Goal: Check status: Check status

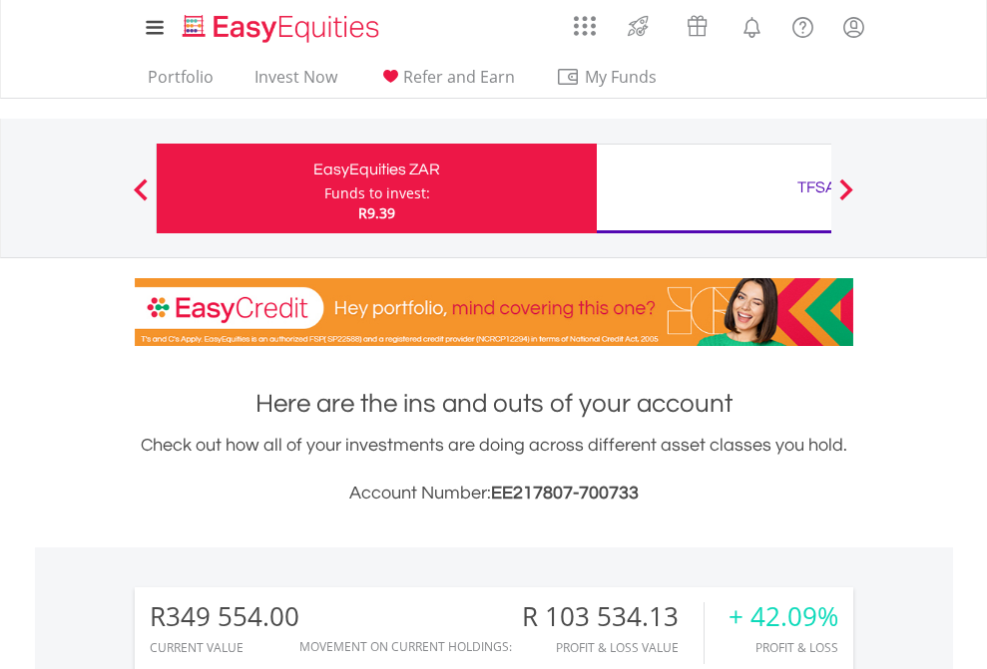
scroll to position [192, 313]
click at [324, 189] on div "Funds to invest:" at bounding box center [377, 194] width 106 height 20
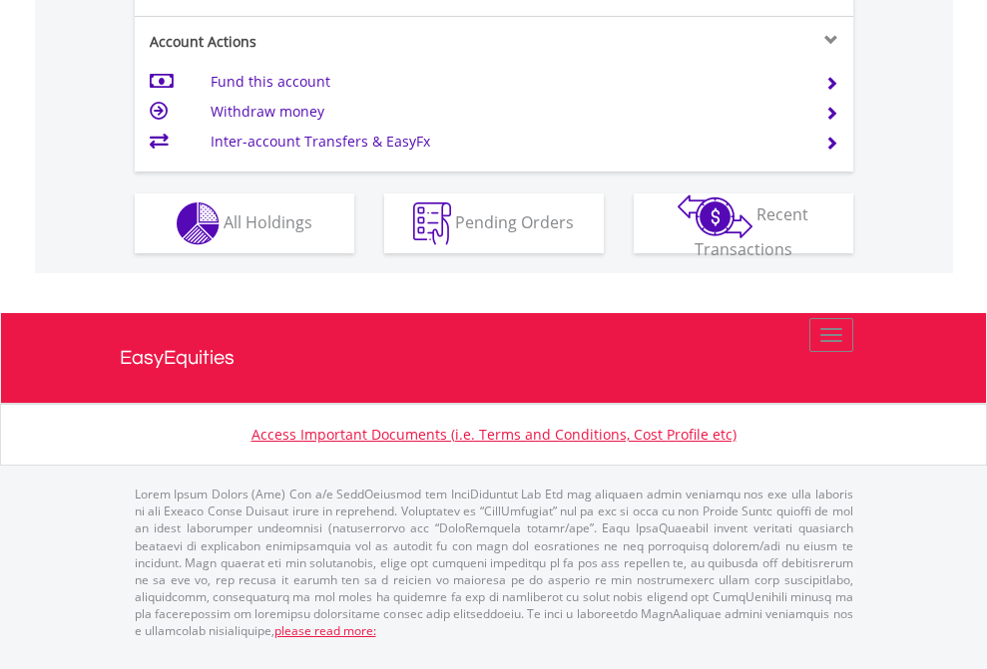
scroll to position [1873, 0]
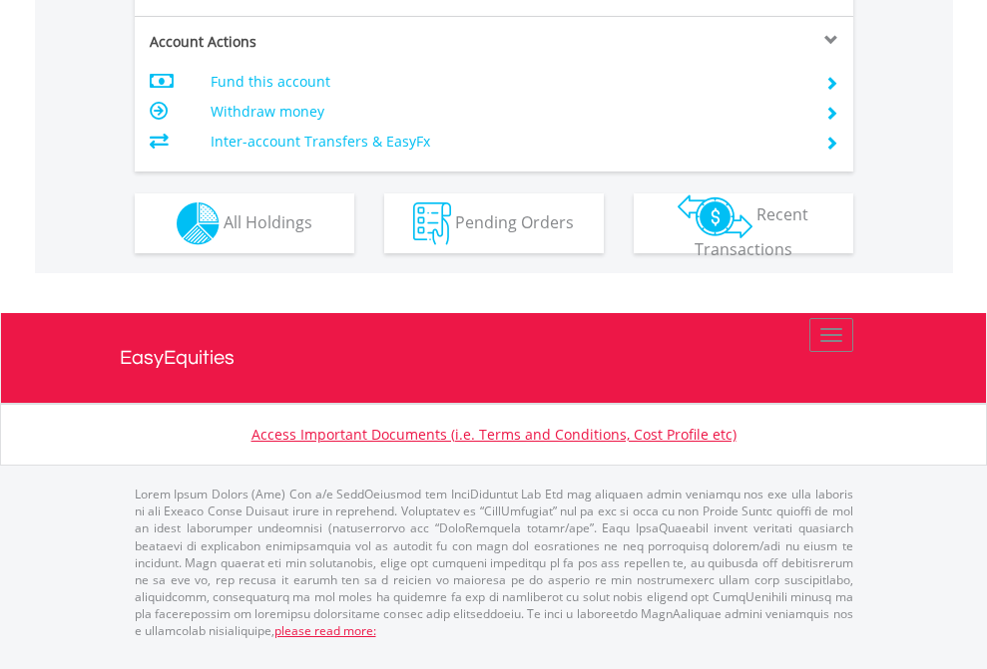
scroll to position [1913, 0]
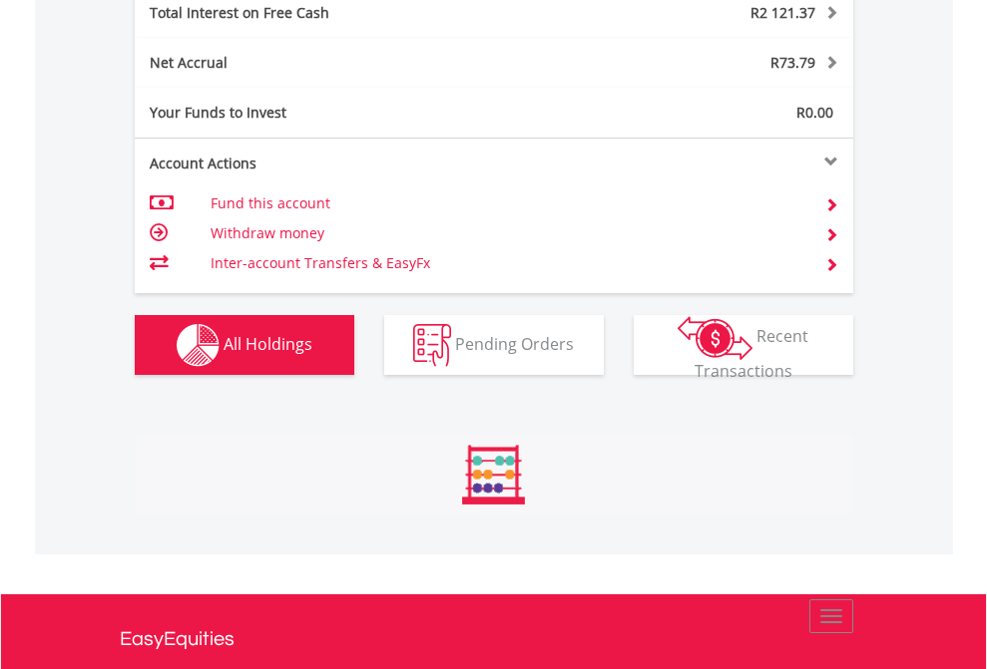
scroll to position [192, 313]
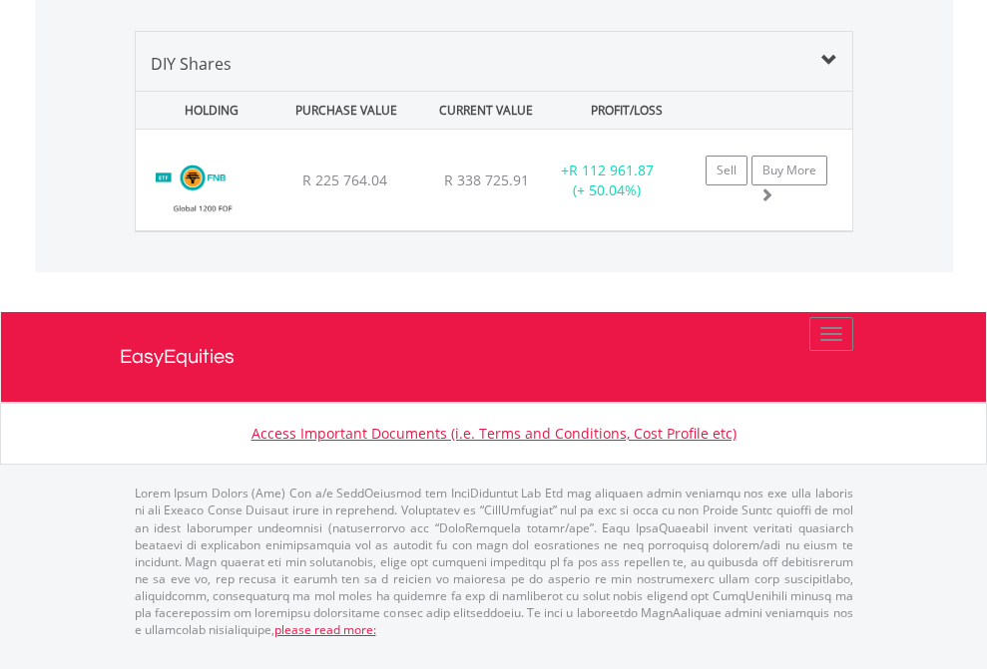
scroll to position [192, 313]
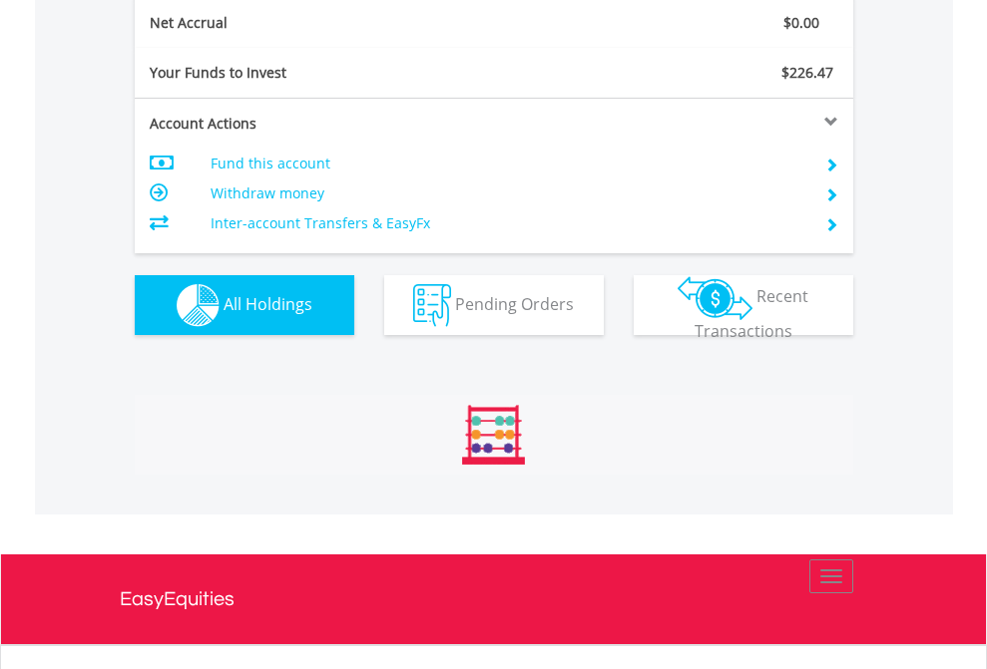
scroll to position [192, 313]
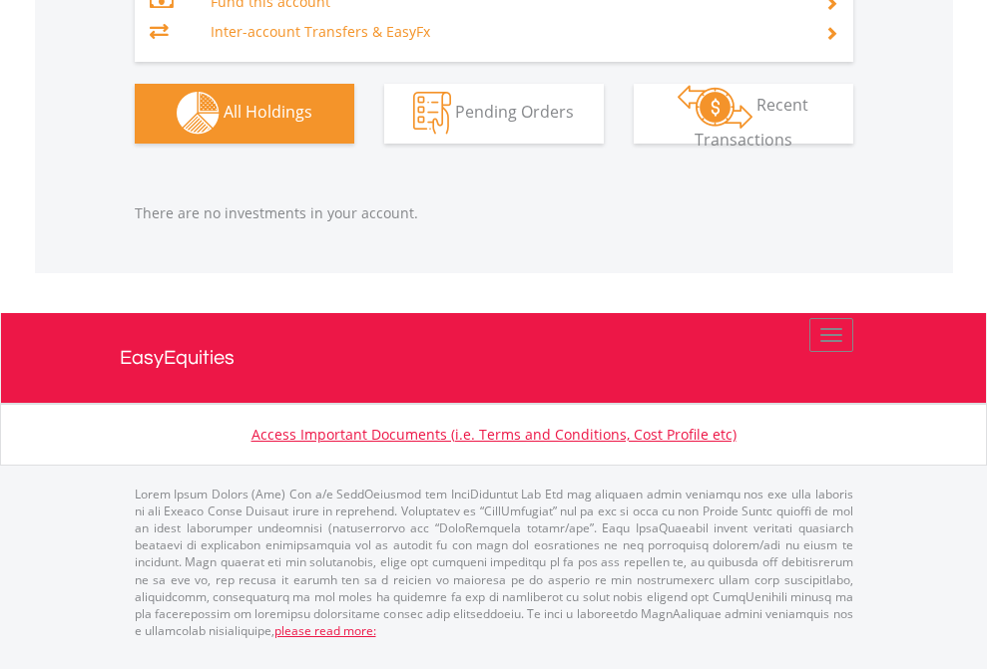
scroll to position [1975, 0]
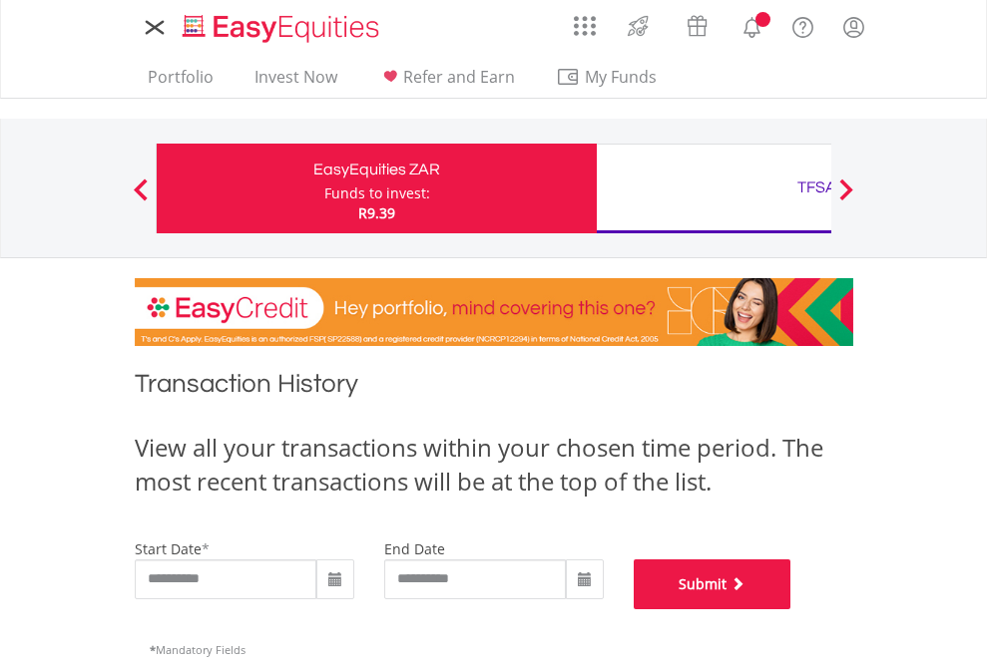
click at [791, 610] on button "Submit" at bounding box center [713, 585] width 158 height 50
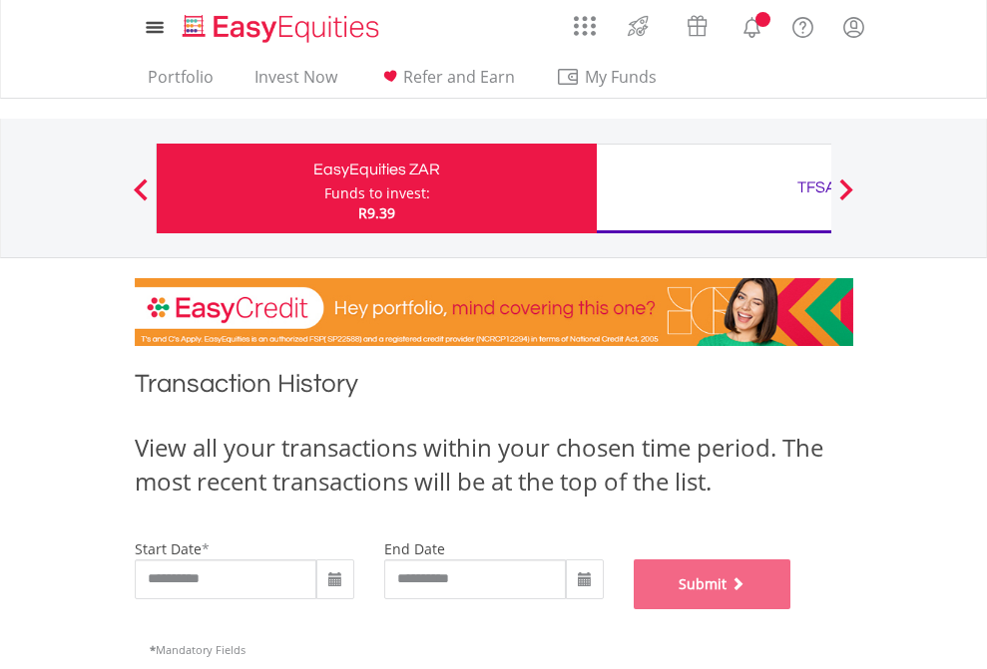
scroll to position [809, 0]
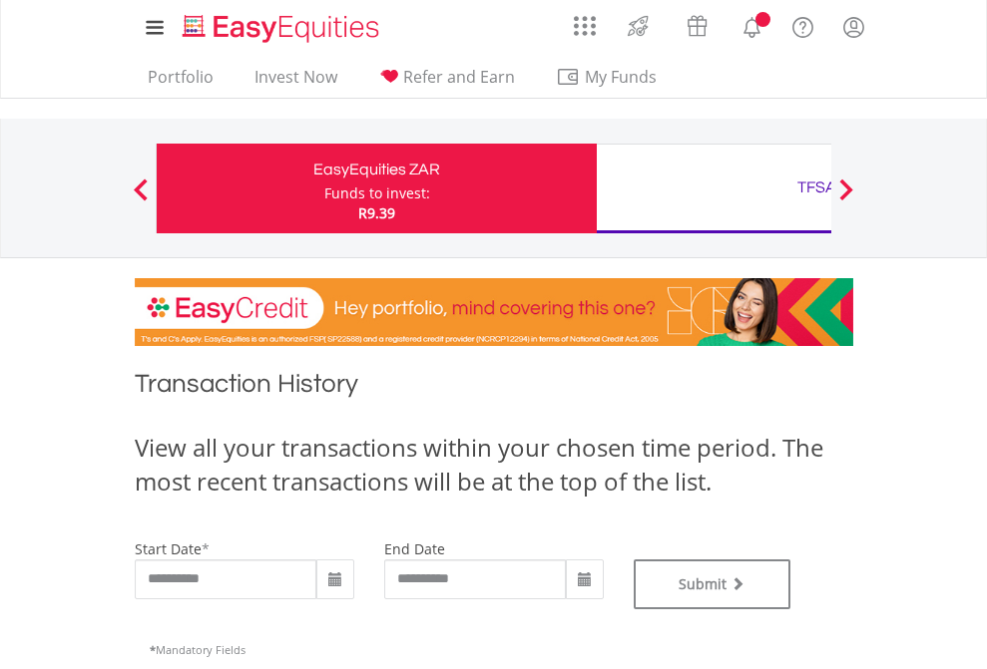
click at [713, 189] on div "TFSA" at bounding box center [817, 188] width 416 height 28
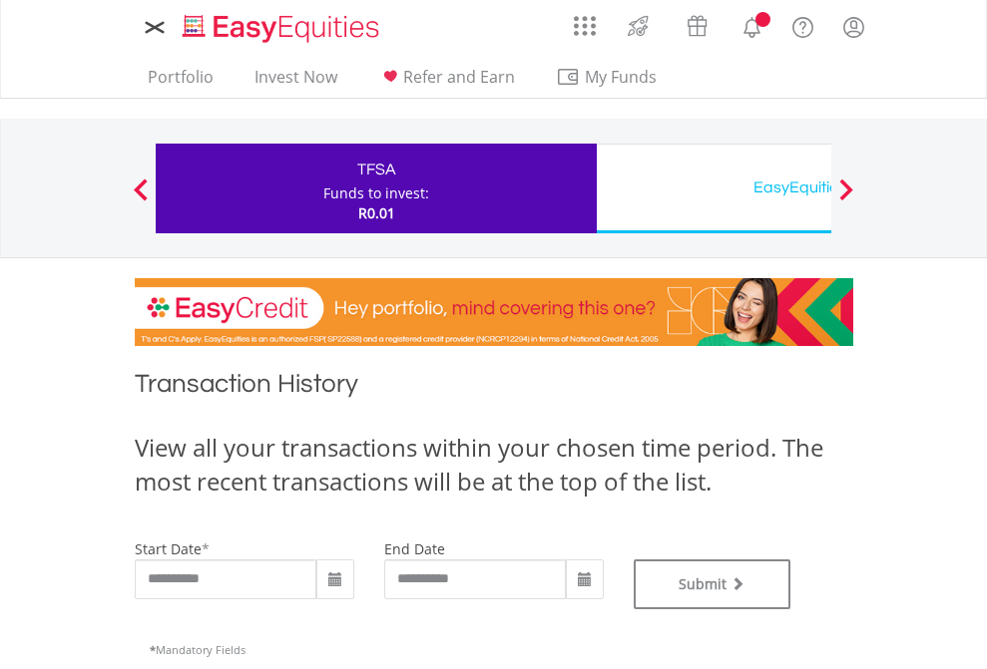
type input "**********"
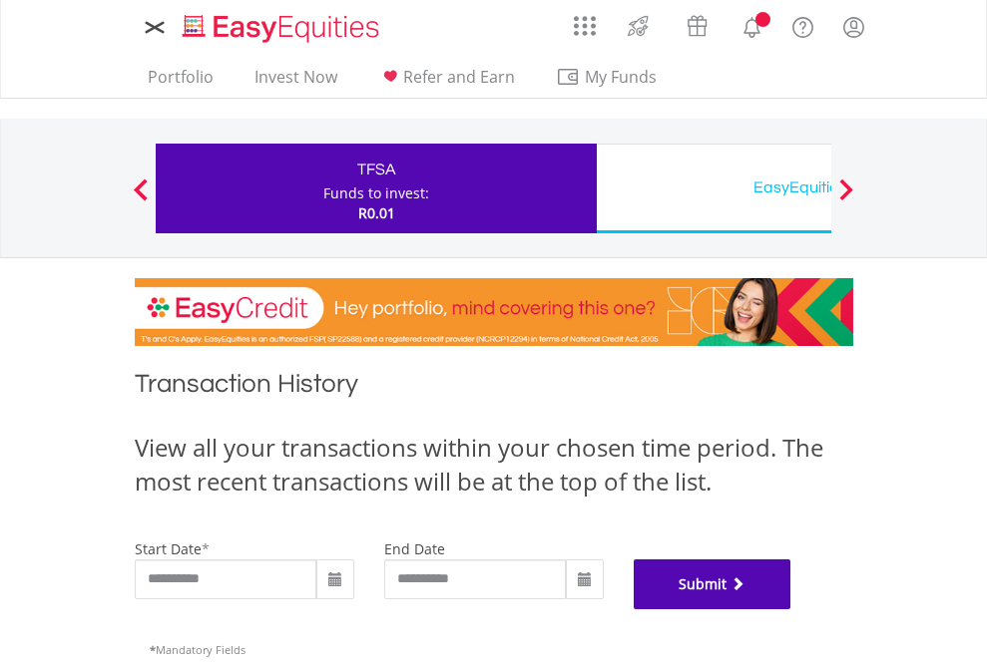
click at [791, 610] on button "Submit" at bounding box center [713, 585] width 158 height 50
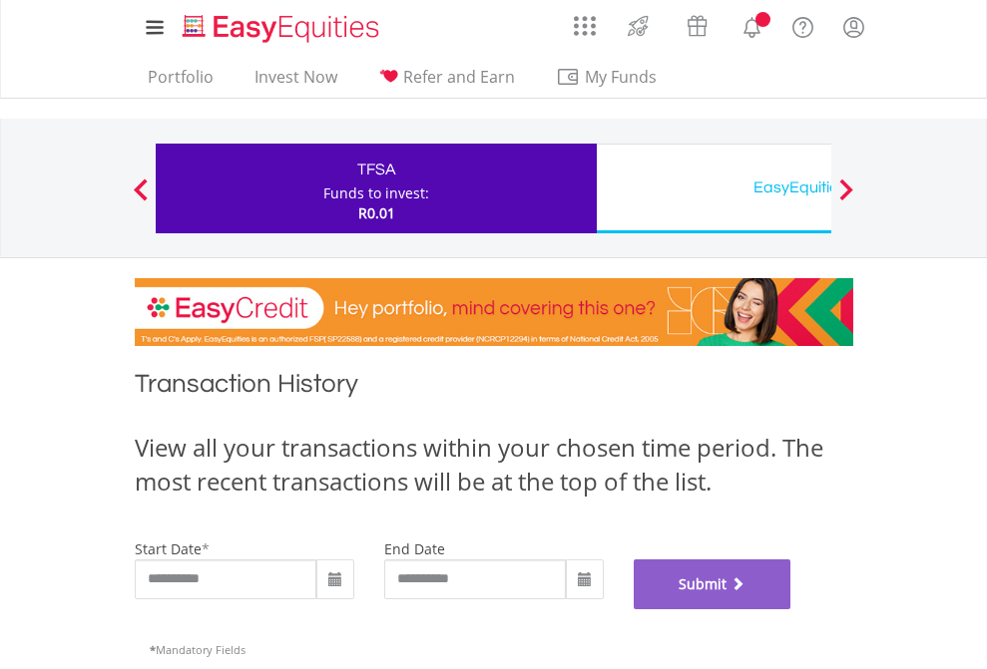
scroll to position [809, 0]
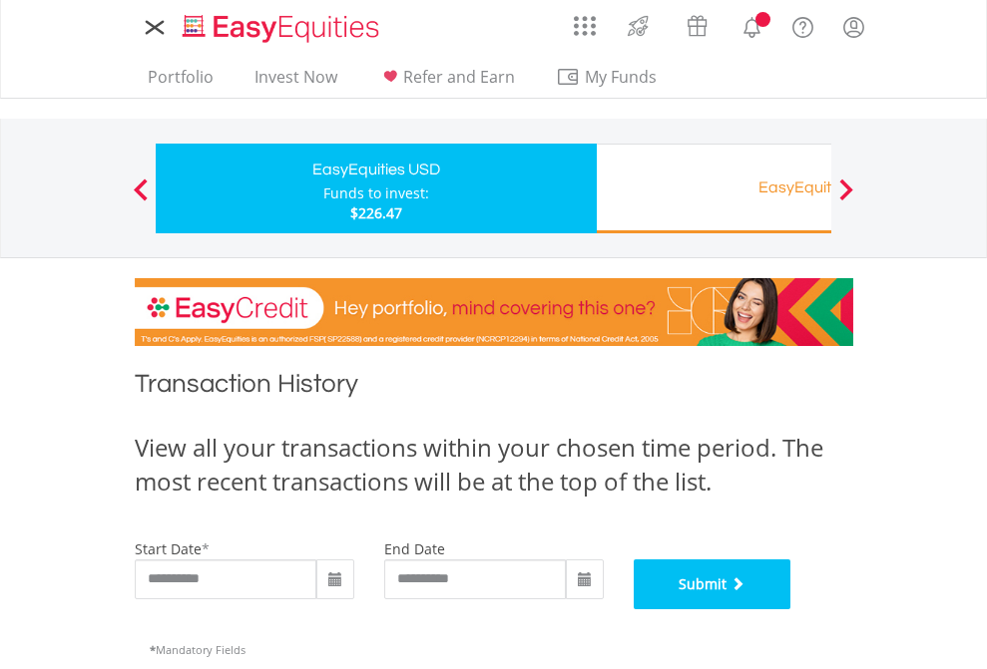
click at [791, 610] on button "Submit" at bounding box center [713, 585] width 158 height 50
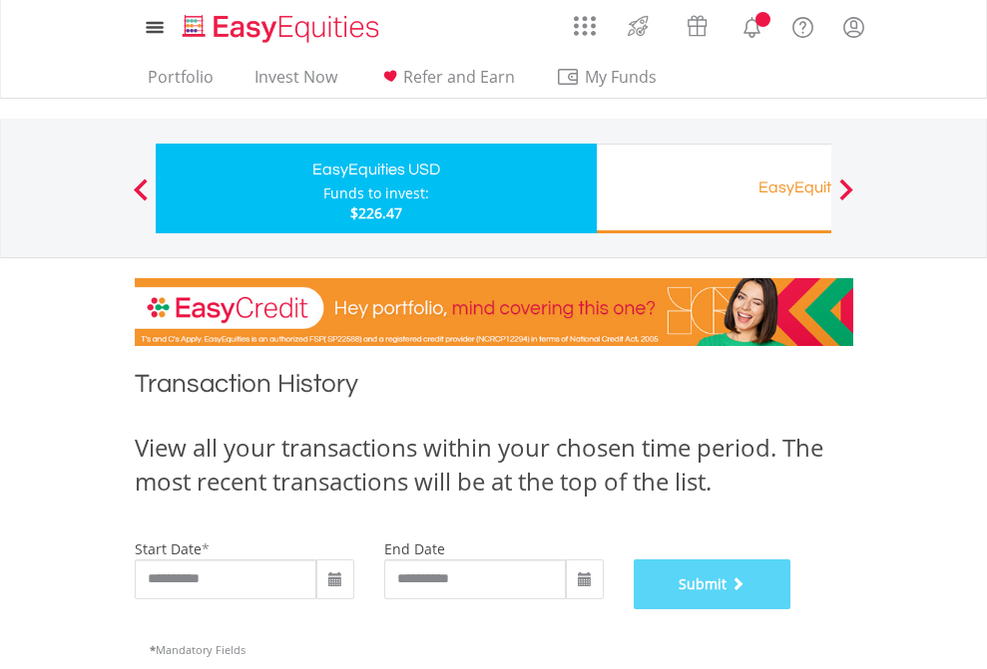
scroll to position [809, 0]
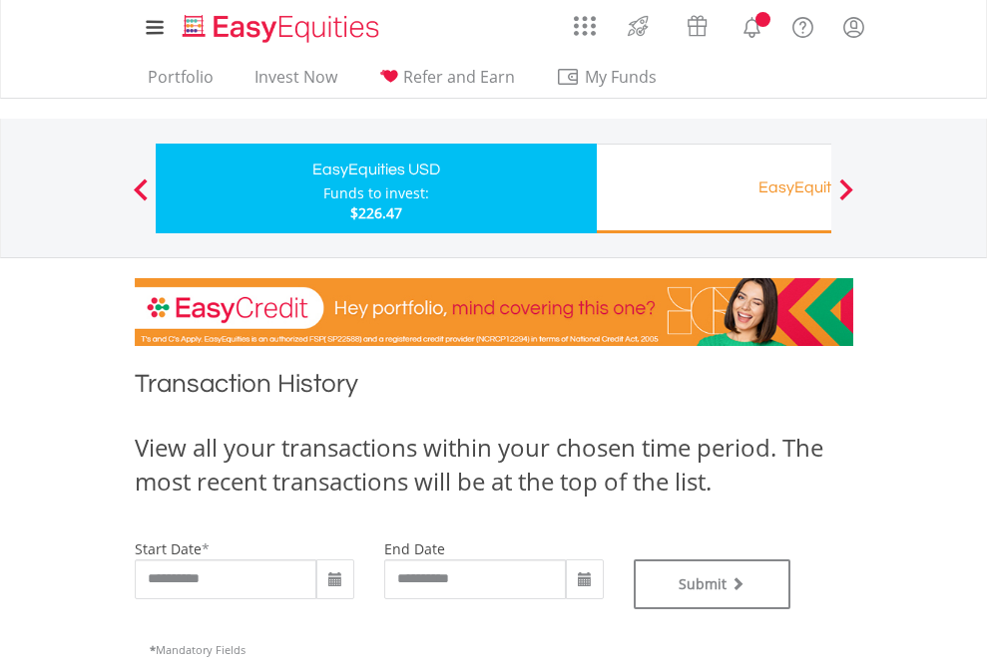
click at [713, 189] on div "EasyEquities RA" at bounding box center [817, 188] width 416 height 28
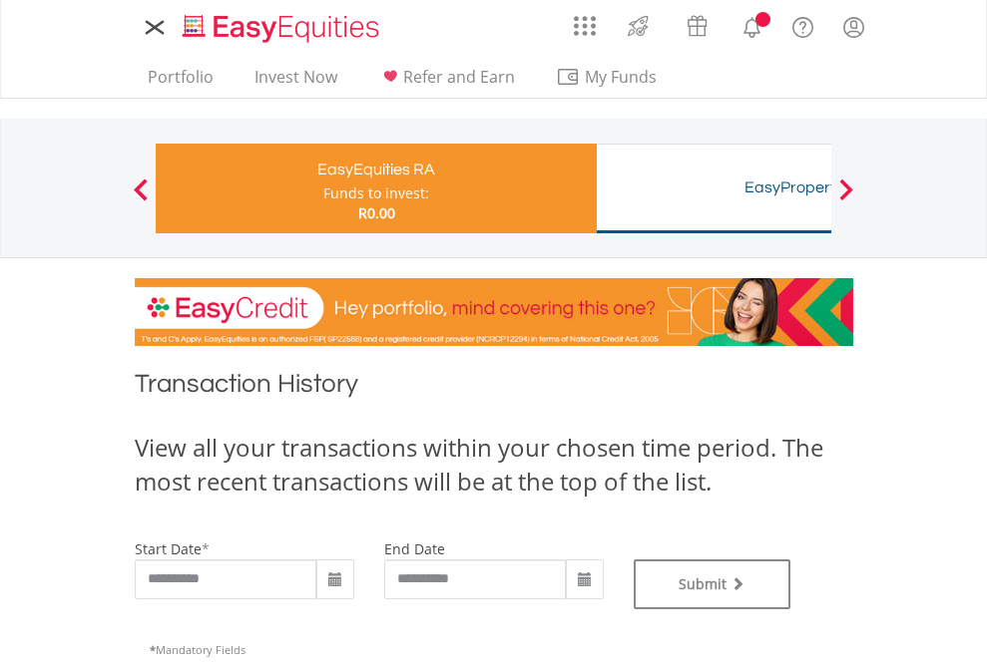
type input "**********"
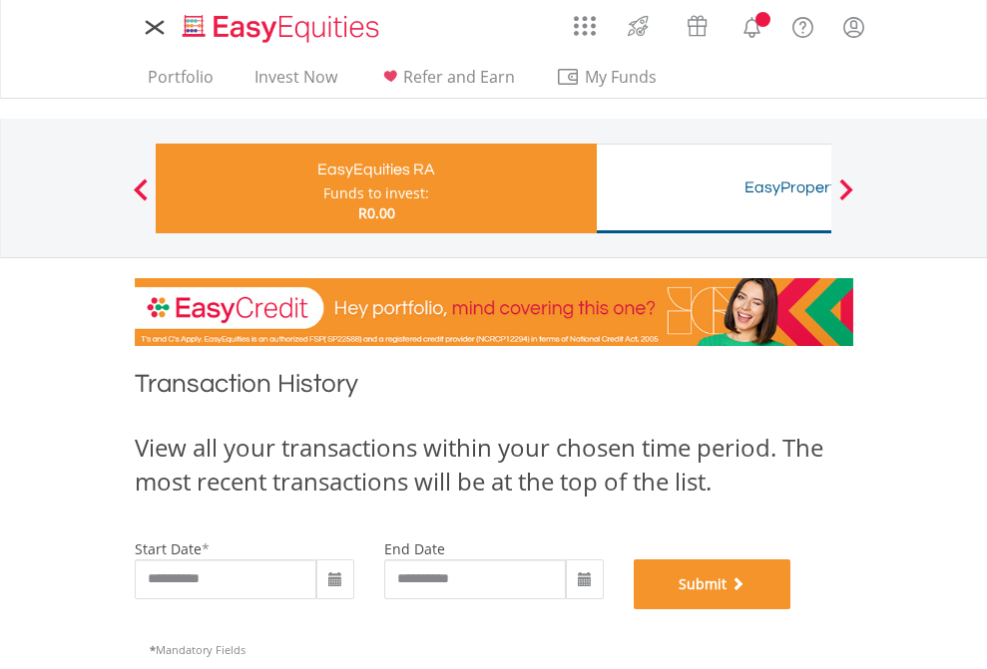
click at [791, 610] on button "Submit" at bounding box center [713, 585] width 158 height 50
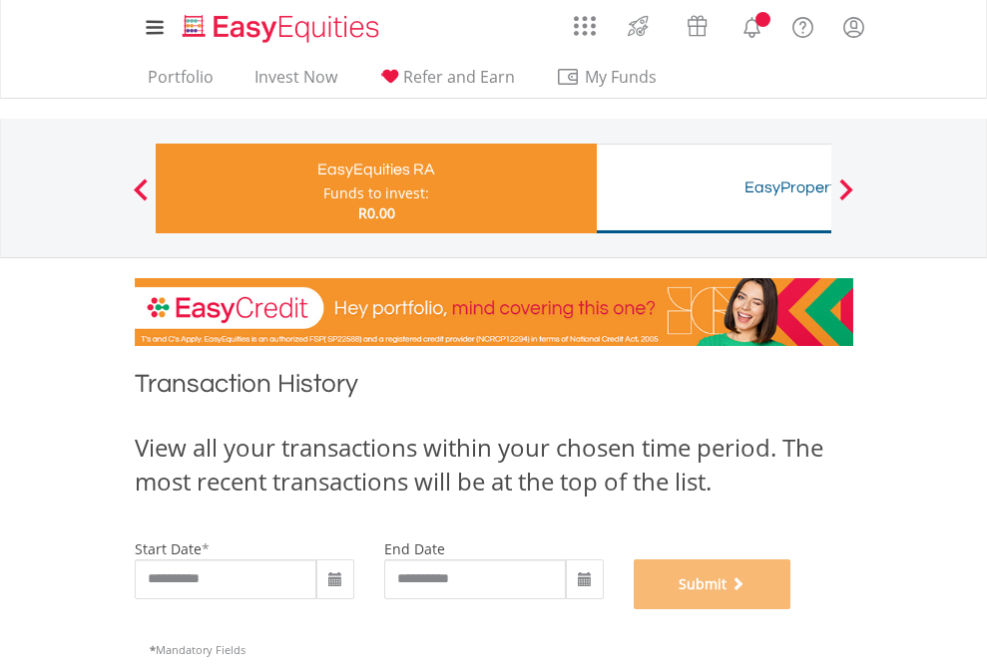
scroll to position [809, 0]
